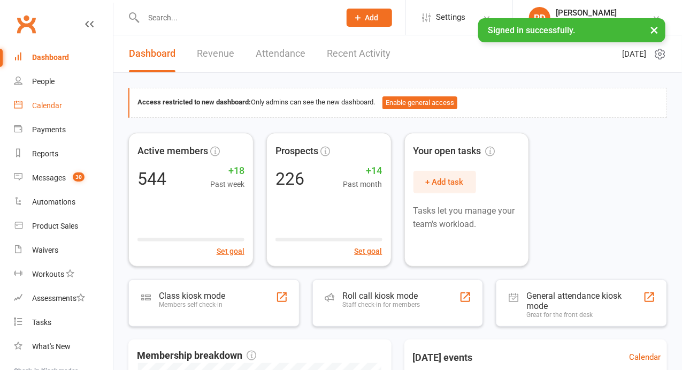
click at [55, 115] on link "Calendar" at bounding box center [63, 106] width 99 height 24
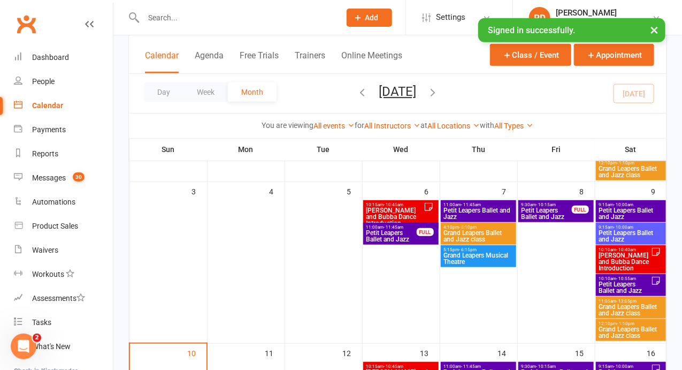
scroll to position [202, 0]
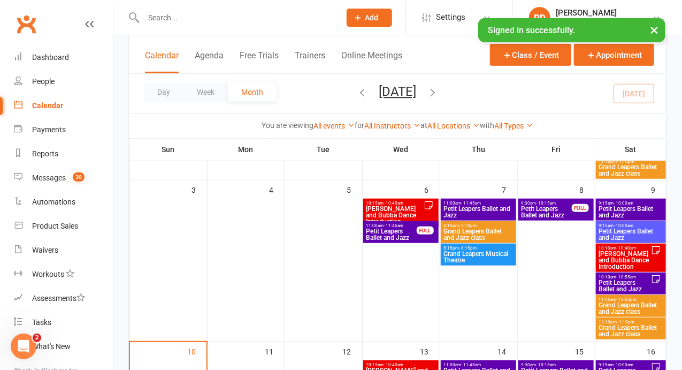
click at [610, 257] on span "[PERSON_NAME] and Bubba Dance Introduction" at bounding box center [624, 259] width 53 height 19
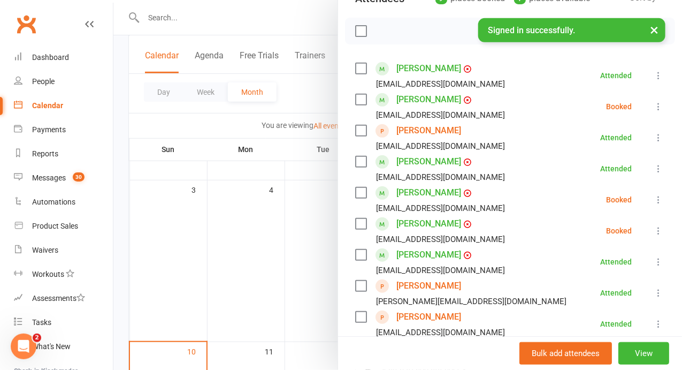
scroll to position [182, 0]
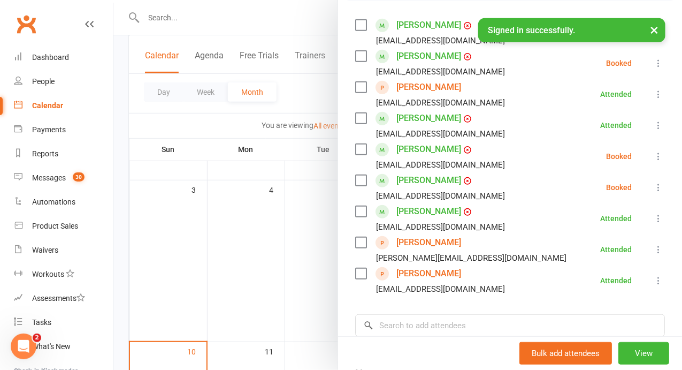
click at [370, 295] on div at bounding box center [397, 185] width 568 height 370
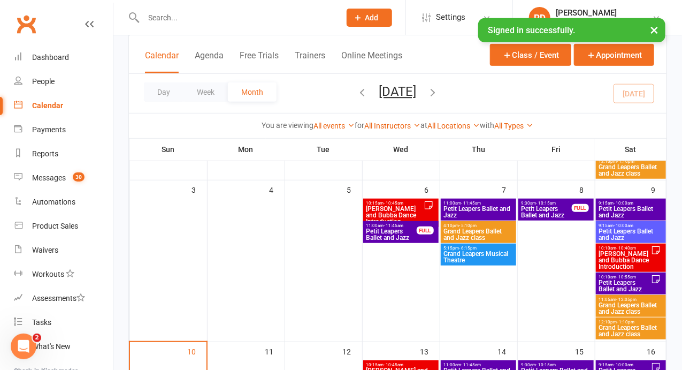
click at [626, 236] on span "Petit Leapers Ballet and Jazz" at bounding box center [631, 234] width 66 height 13
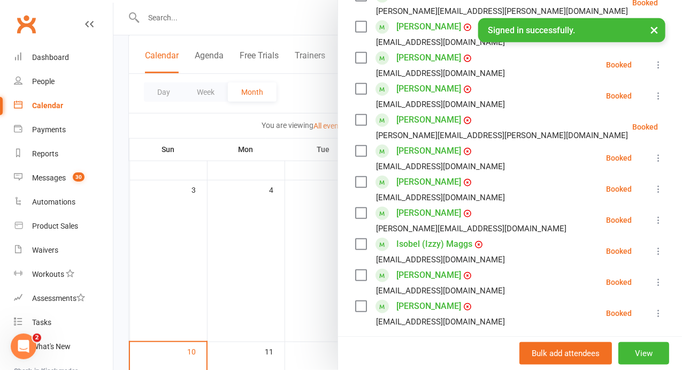
scroll to position [288, 0]
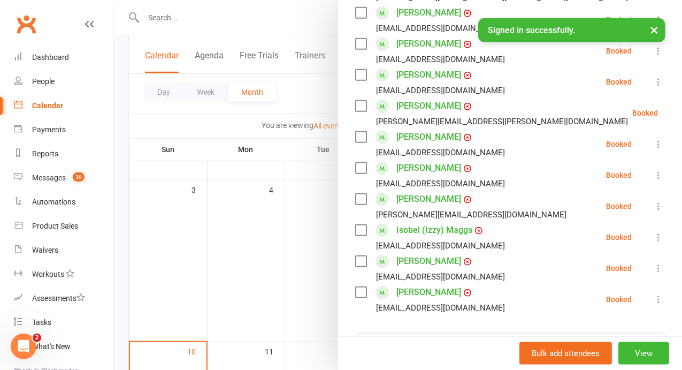
click at [353, 281] on div at bounding box center [397, 185] width 568 height 370
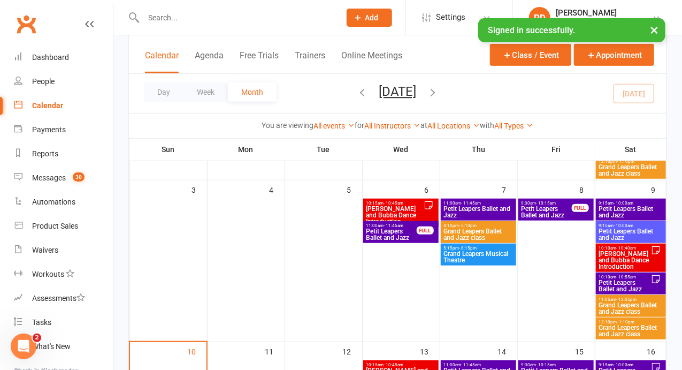
click at [619, 215] on span "Petit Leapers Ballet and Jazz" at bounding box center [631, 211] width 66 height 13
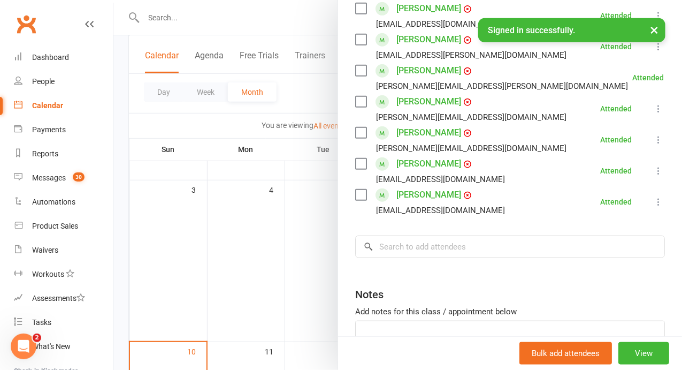
scroll to position [324, 0]
click at [378, 265] on div at bounding box center [397, 185] width 568 height 370
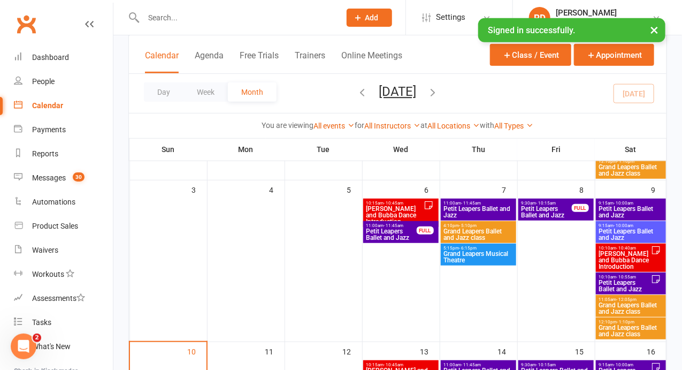
click at [632, 257] on span "[PERSON_NAME] and Bubba Dance Introduction" at bounding box center [624, 259] width 53 height 19
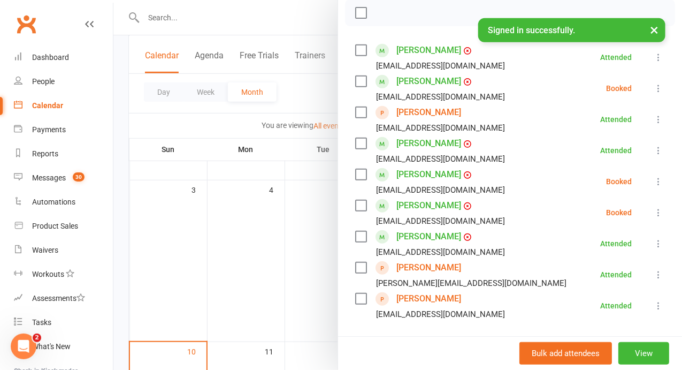
scroll to position [175, 0]
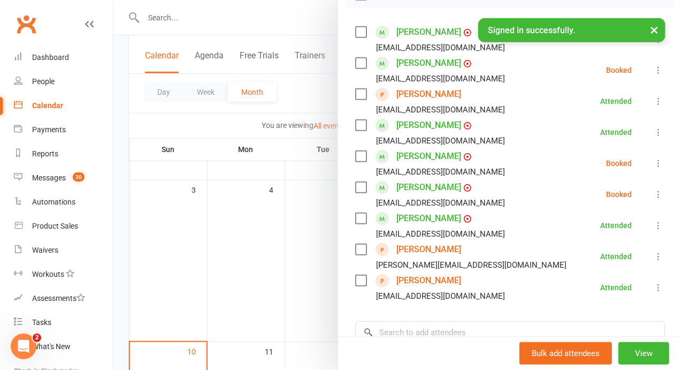
click at [356, 317] on div at bounding box center [397, 185] width 568 height 370
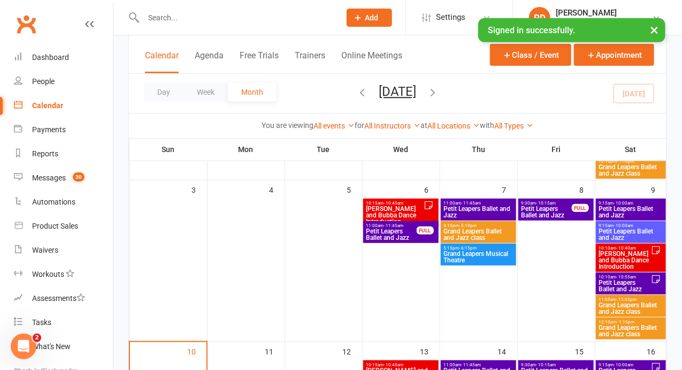
click at [555, 217] on span "Petit Leapers Ballet and Jazz" at bounding box center [545, 211] width 51 height 13
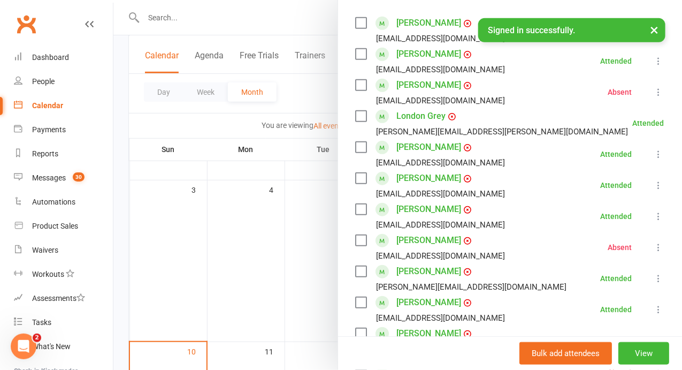
scroll to position [207, 0]
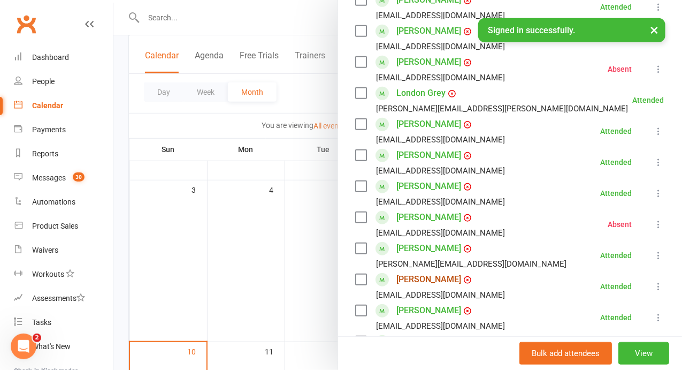
click at [461, 288] on link "[PERSON_NAME]" at bounding box center [428, 279] width 65 height 17
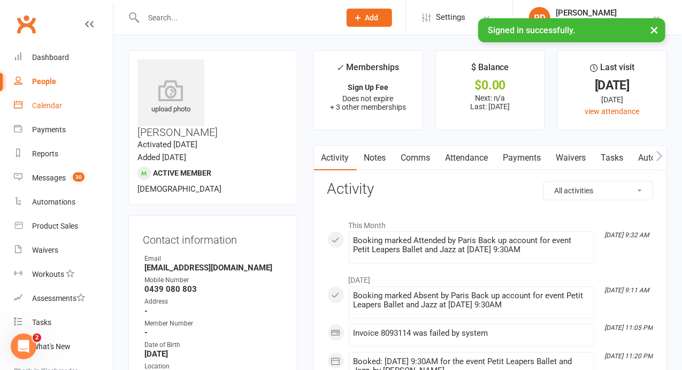
click at [54, 102] on div "Calendar" at bounding box center [47, 105] width 30 height 9
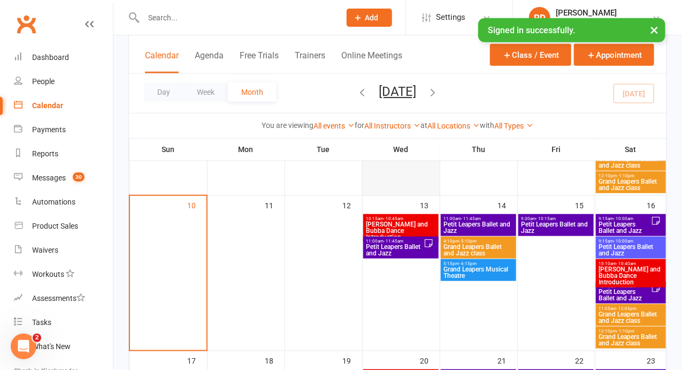
scroll to position [341, 0]
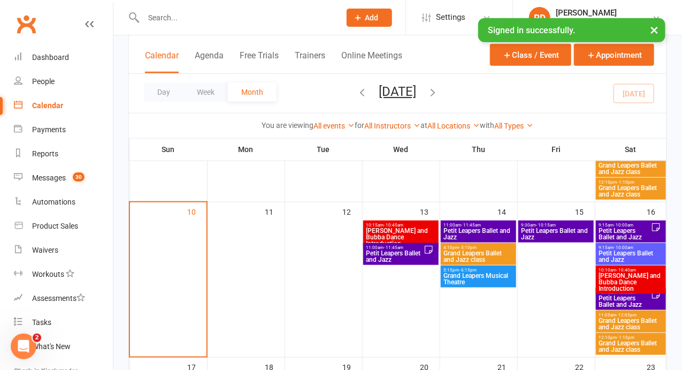
click at [392, 258] on span "Petit Leapers Ballet and Jazz" at bounding box center [394, 256] width 58 height 13
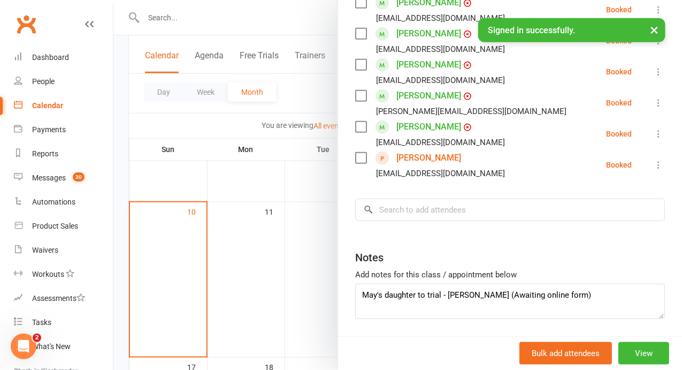
scroll to position [401, 0]
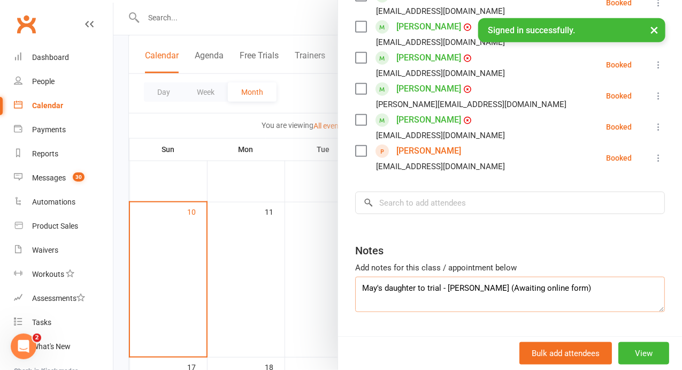
click at [552, 276] on textarea "May's daughter to trial - [PERSON_NAME] (Awaiting online form)" at bounding box center [510, 293] width 310 height 35
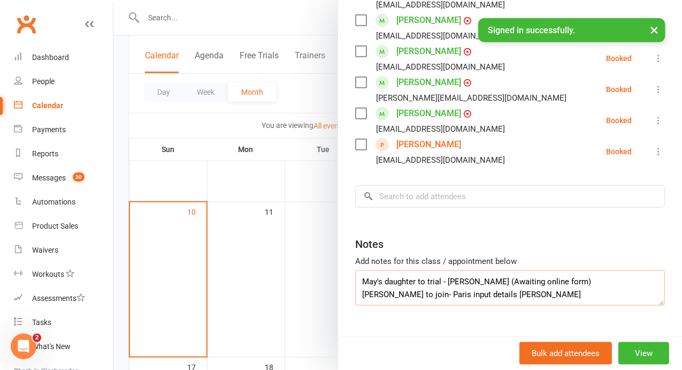
scroll to position [407, 0]
type textarea "May's daughter to trial - [PERSON_NAME] (Awaiting online form) [PERSON_NAME] to…"
click at [636, 350] on button "View" at bounding box center [643, 353] width 51 height 22
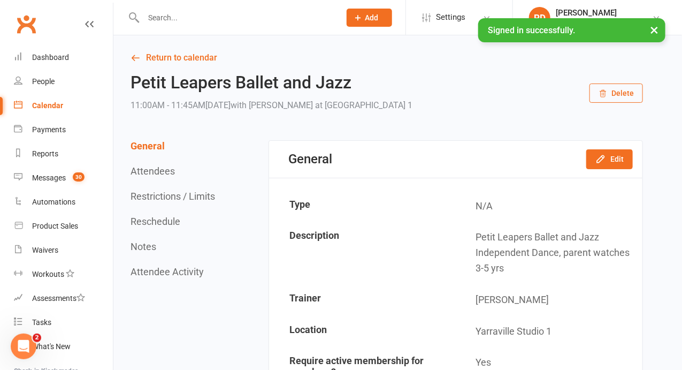
click at [163, 190] on div "General Attendees Restrictions / Limits Reschedule Notes Attendee Activity" at bounding box center [173, 208] width 87 height 137
click at [164, 193] on button "Restrictions / Limits" at bounding box center [172, 195] width 84 height 11
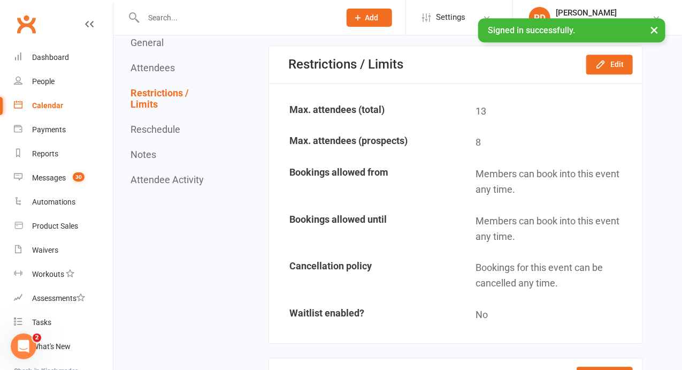
scroll to position [1075, 0]
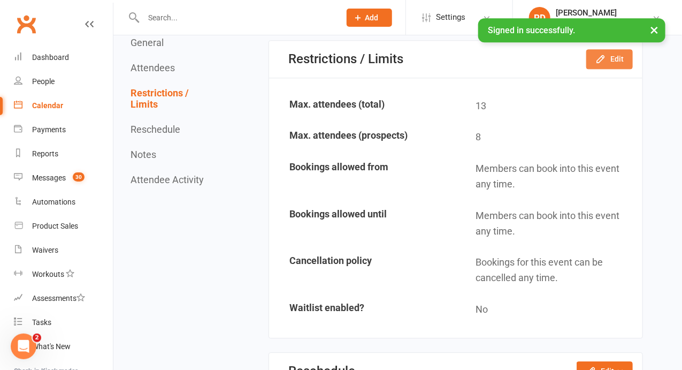
click at [609, 54] on button "Edit" at bounding box center [609, 58] width 47 height 19
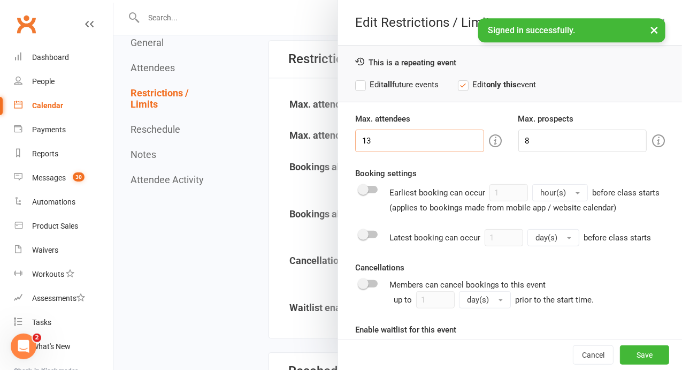
click at [484, 140] on input "13" at bounding box center [419, 140] width 129 height 22
type input "14"
click at [640, 355] on button "Save" at bounding box center [644, 354] width 49 height 19
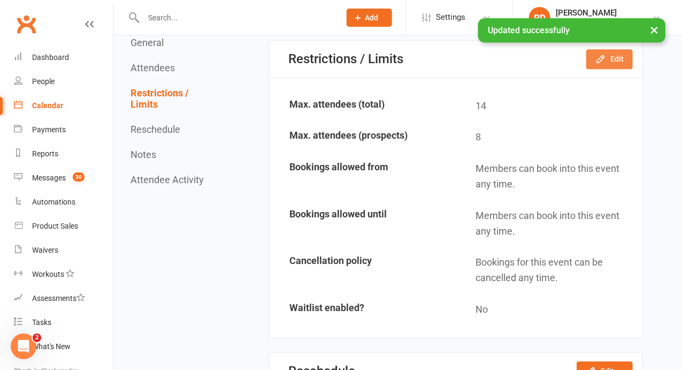
click at [612, 56] on button "Edit" at bounding box center [609, 58] width 47 height 19
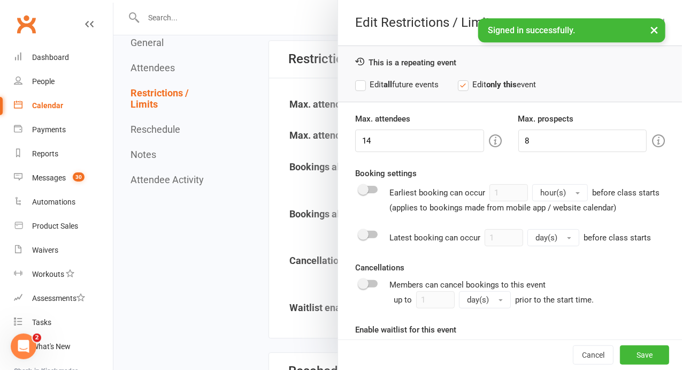
click at [439, 83] on label "Edit all future events" at bounding box center [396, 84] width 83 height 13
click at [629, 351] on button "Save" at bounding box center [644, 354] width 49 height 19
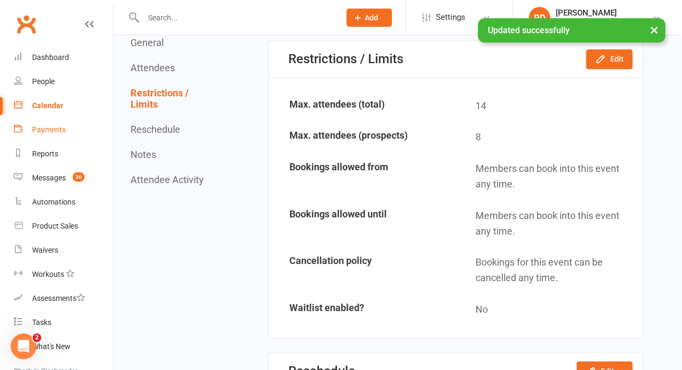
click at [42, 130] on div "Payments" at bounding box center [49, 129] width 34 height 9
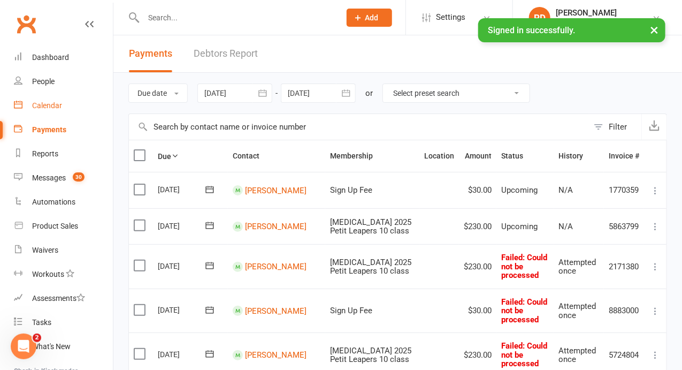
click at [60, 109] on div "Calendar" at bounding box center [47, 105] width 30 height 9
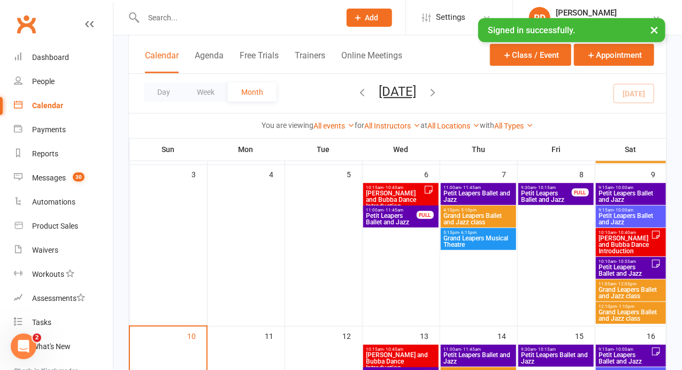
scroll to position [217, 0]
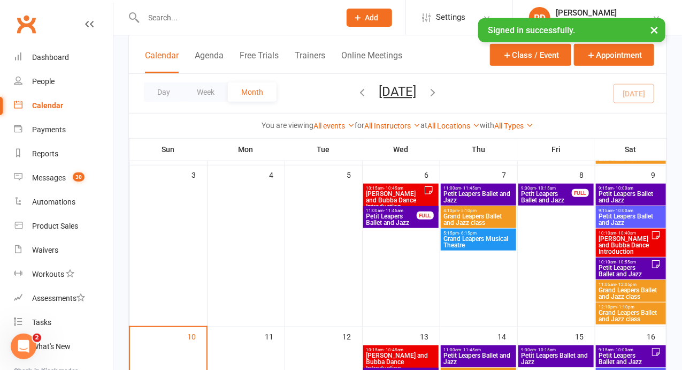
click at [395, 217] on span "Petit Leapers Ballet and Jazz" at bounding box center [390, 219] width 51 height 13
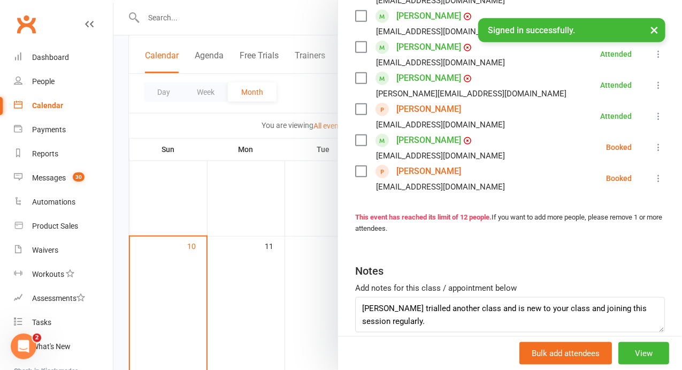
scroll to position [412, 0]
click at [362, 203] on div at bounding box center [397, 185] width 568 height 370
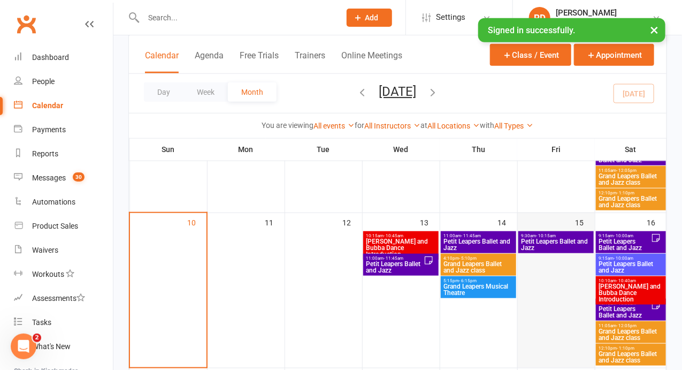
scroll to position [325, 0]
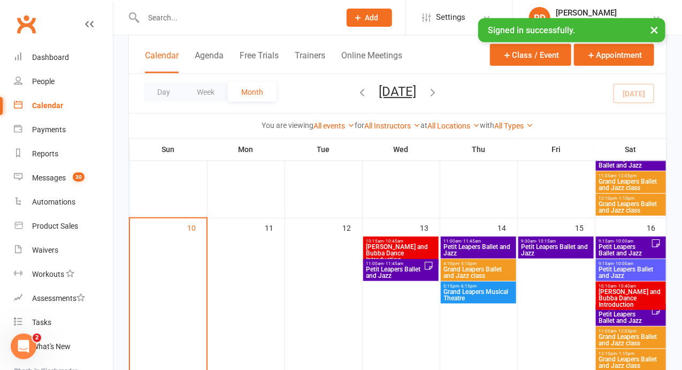
click at [388, 271] on span "Petit Leapers Ballet and Jazz" at bounding box center [394, 272] width 58 height 13
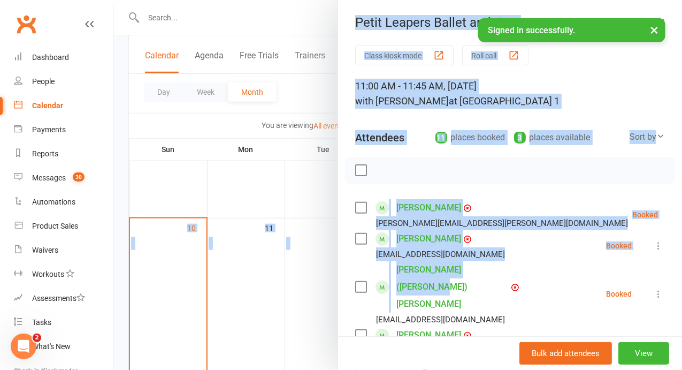
drag, startPoint x: 580, startPoint y: 282, endPoint x: 624, endPoint y: -57, distance: 341.8
click at [624, 0] on html "Prospect Member Non-attending contact Class / event Appointment Task Membership…" at bounding box center [341, 271] width 682 height 1193
